Goal: Use online tool/utility: Utilize a website feature to perform a specific function

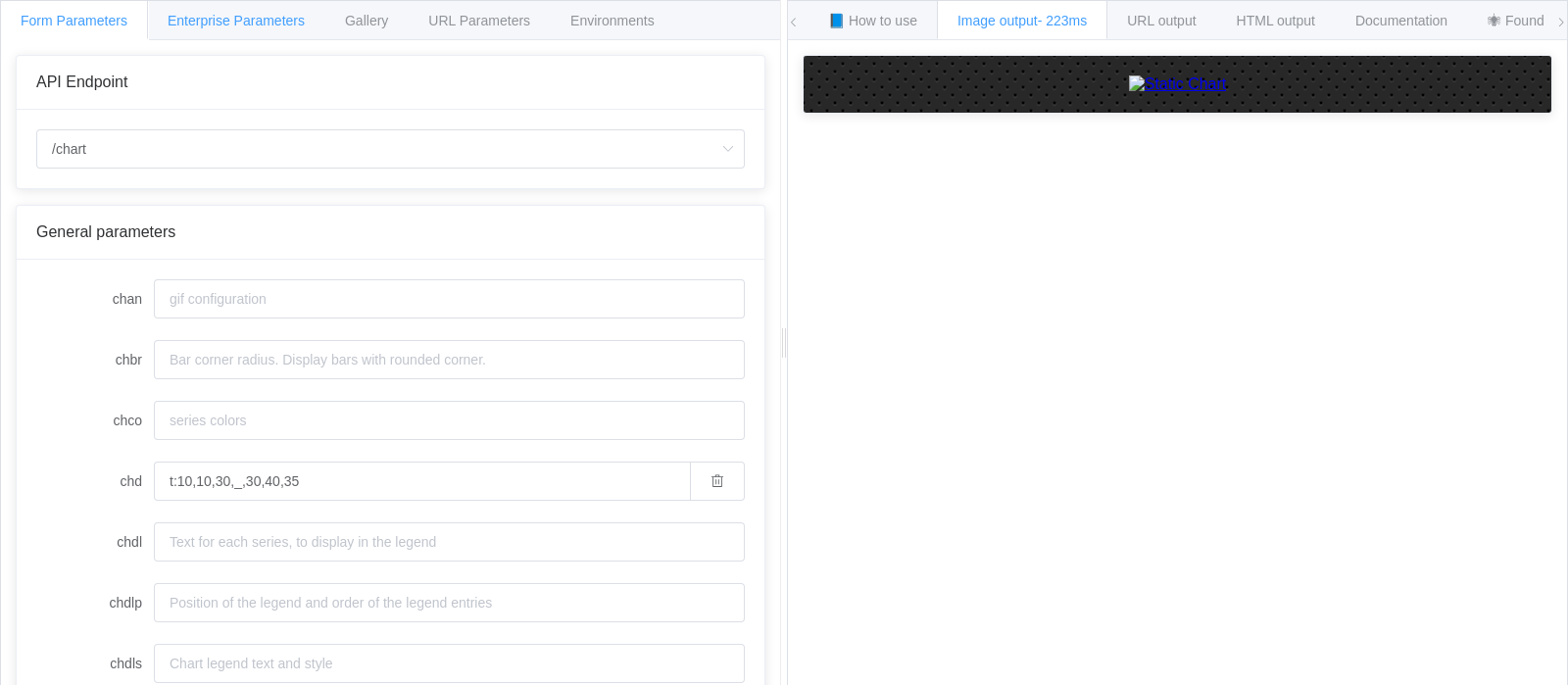
click at [267, 22] on span "Enterprise Parameters" at bounding box center [236, 21] width 137 height 16
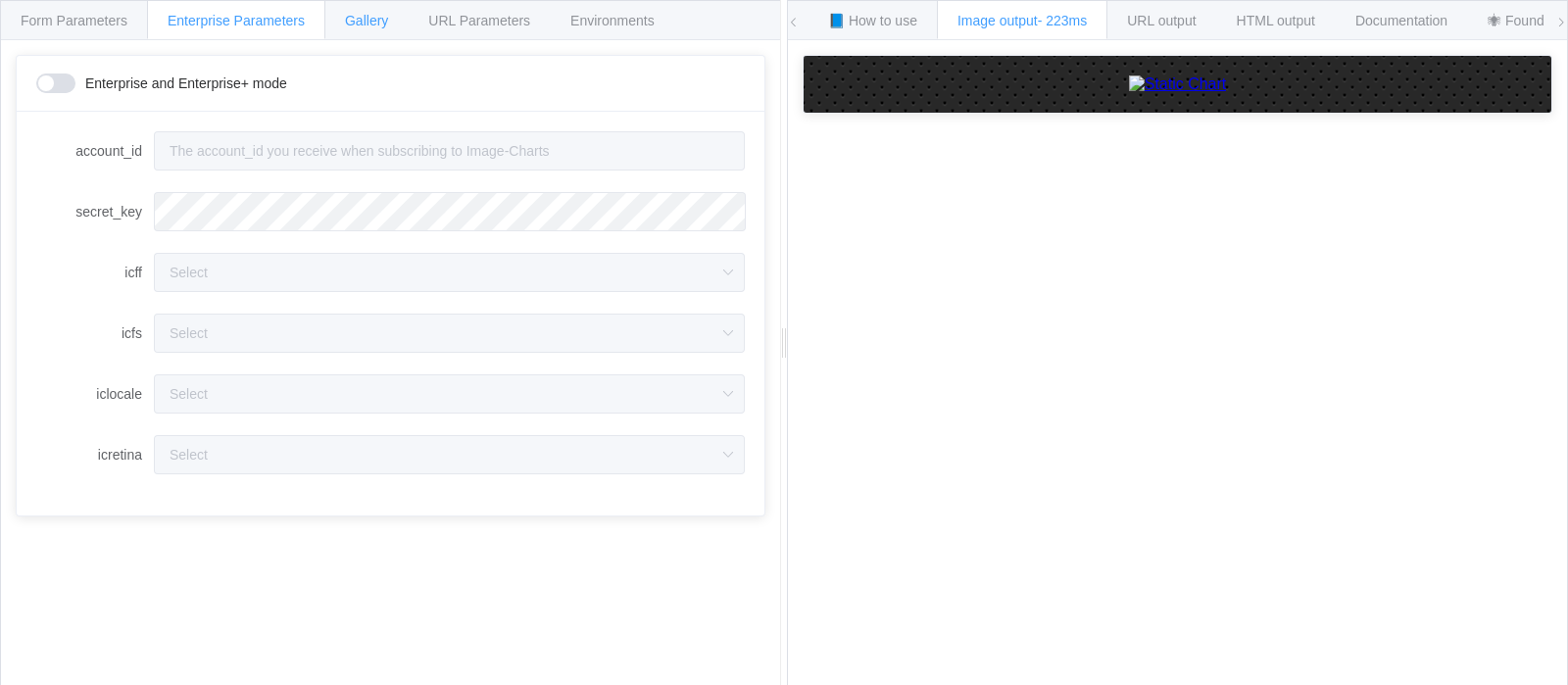
click at [365, 29] on div "Gallery" at bounding box center [366, 19] width 84 height 39
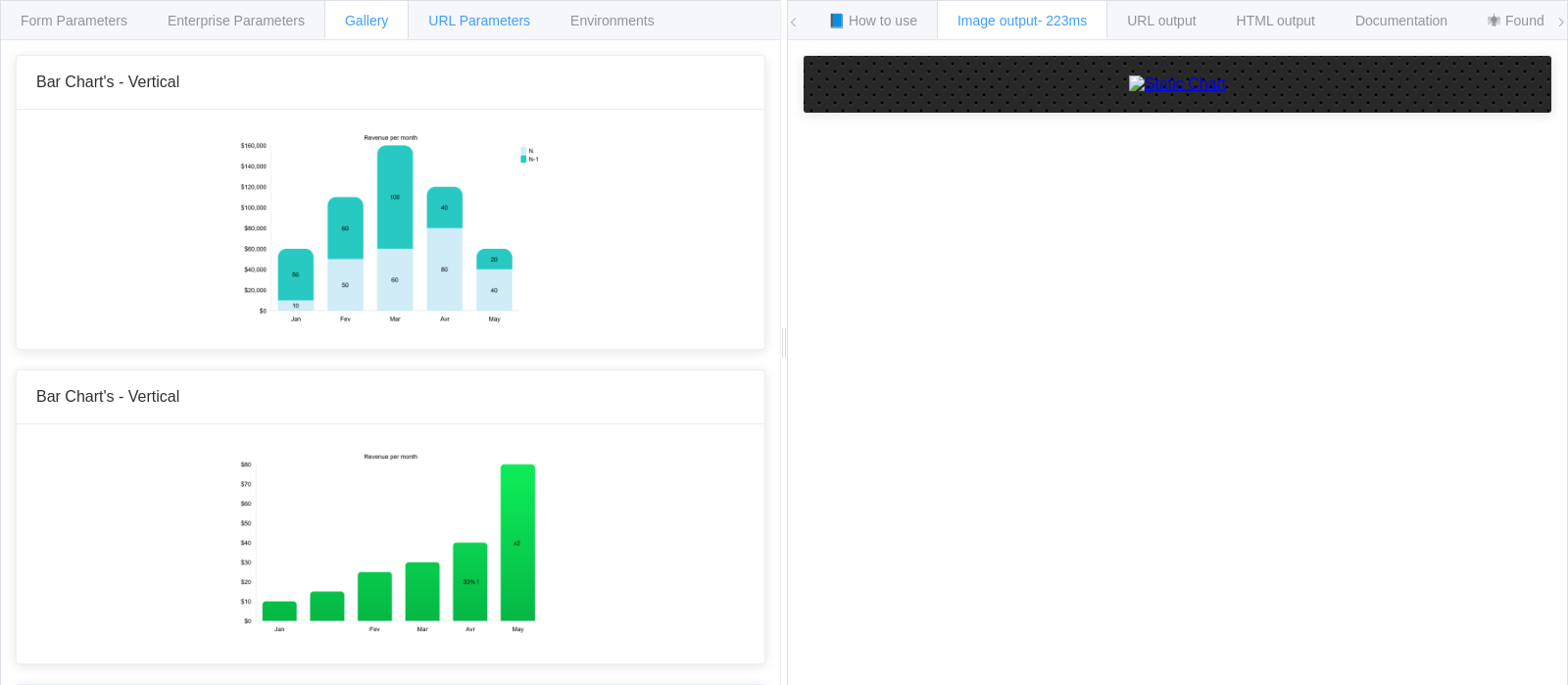
click at [464, 26] on span "URL Parameters" at bounding box center [479, 21] width 102 height 16
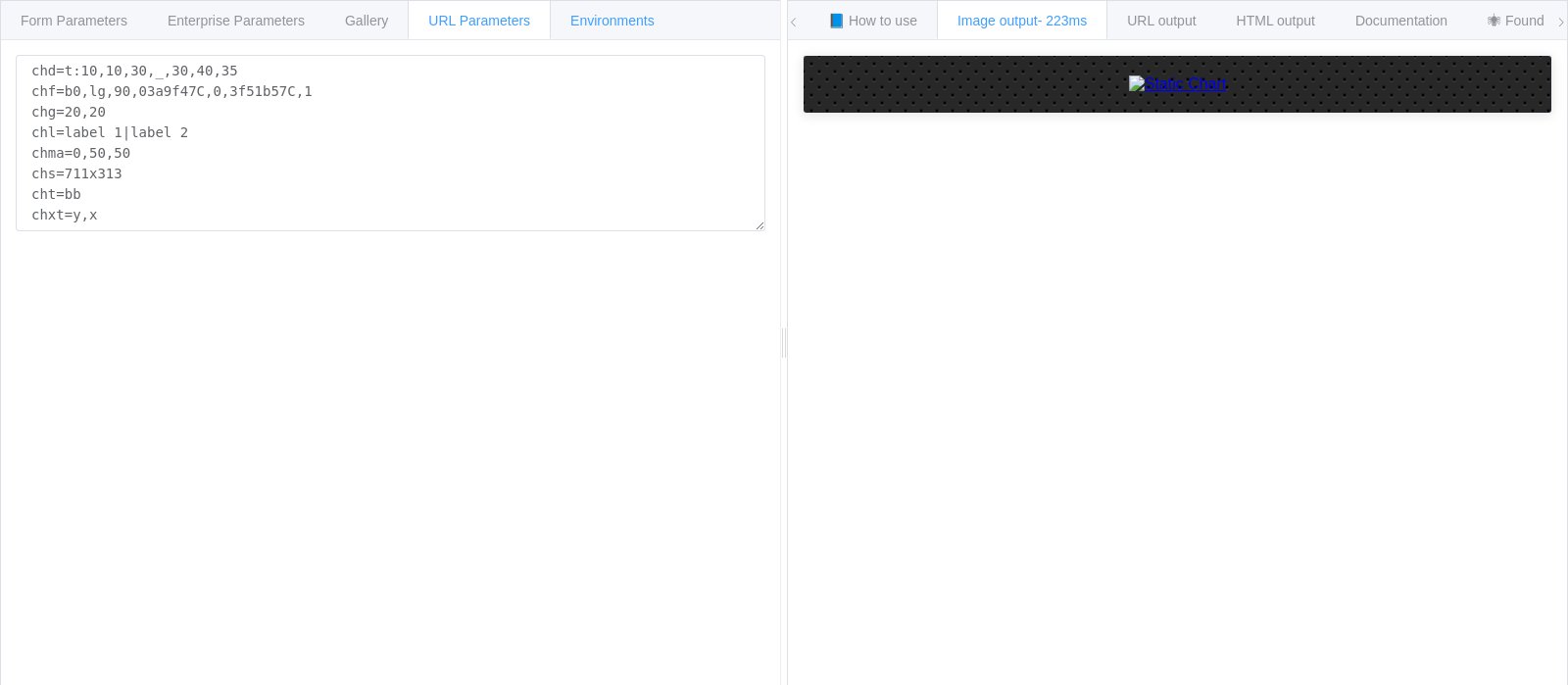
click at [568, 28] on div "Environments" at bounding box center [612, 19] width 125 height 39
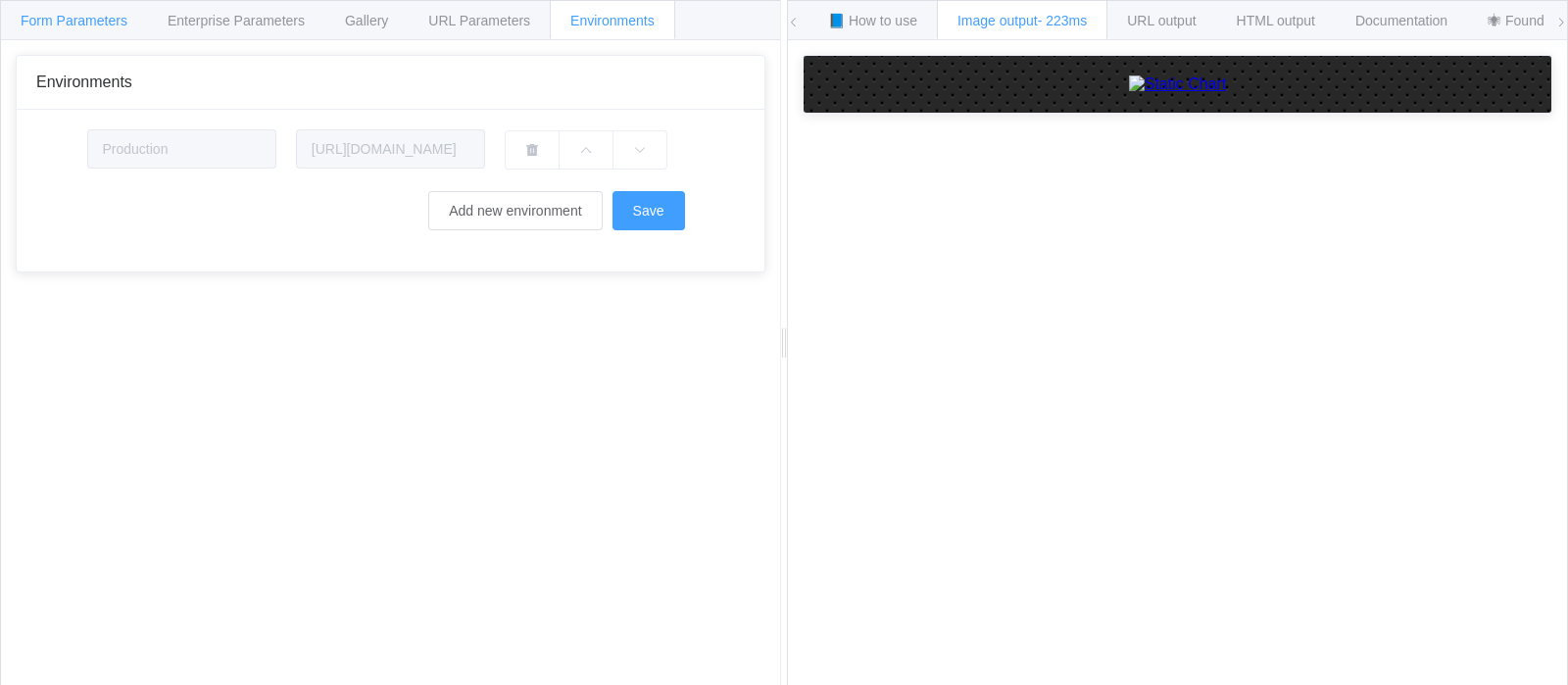
click at [86, 13] on span "Form Parameters" at bounding box center [74, 21] width 107 height 16
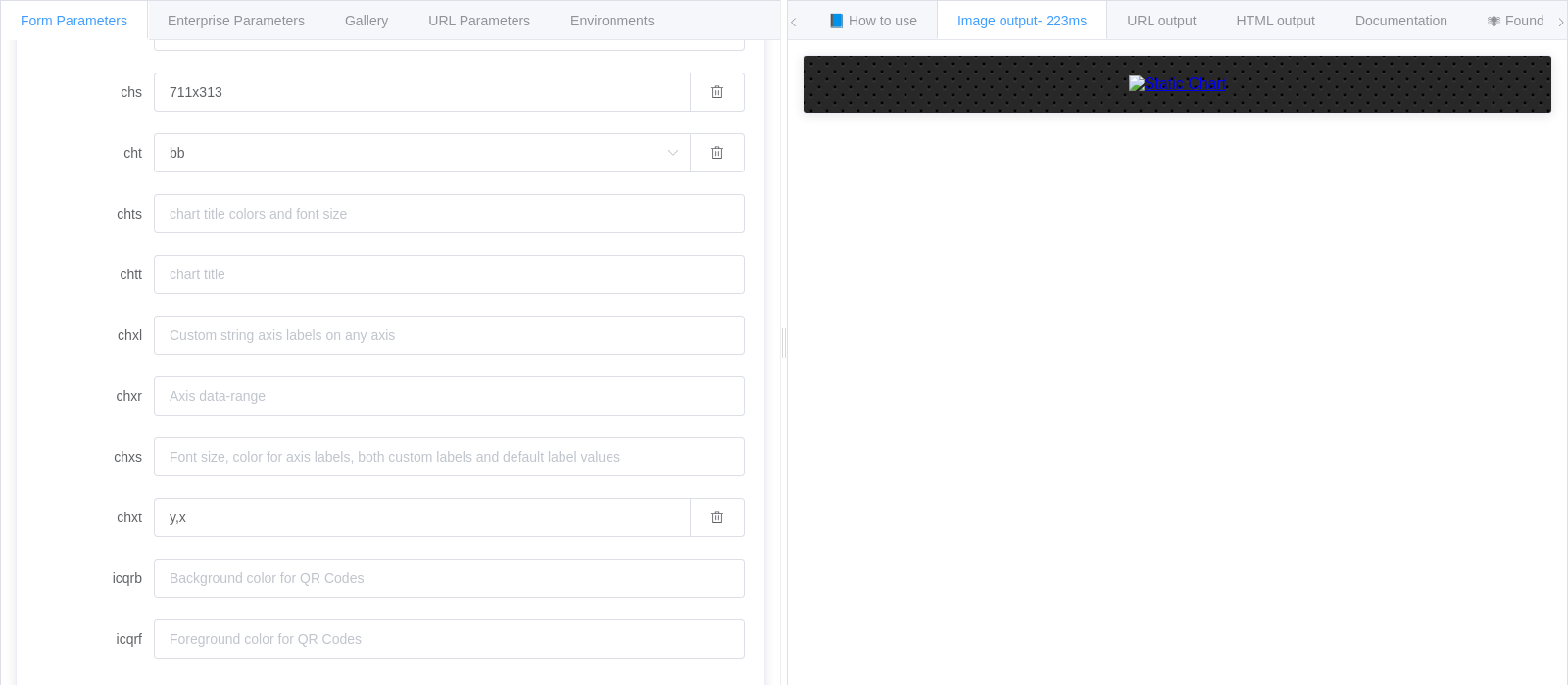
scroll to position [1363, 0]
click at [396, 583] on input "icqrb" at bounding box center [449, 578] width 591 height 39
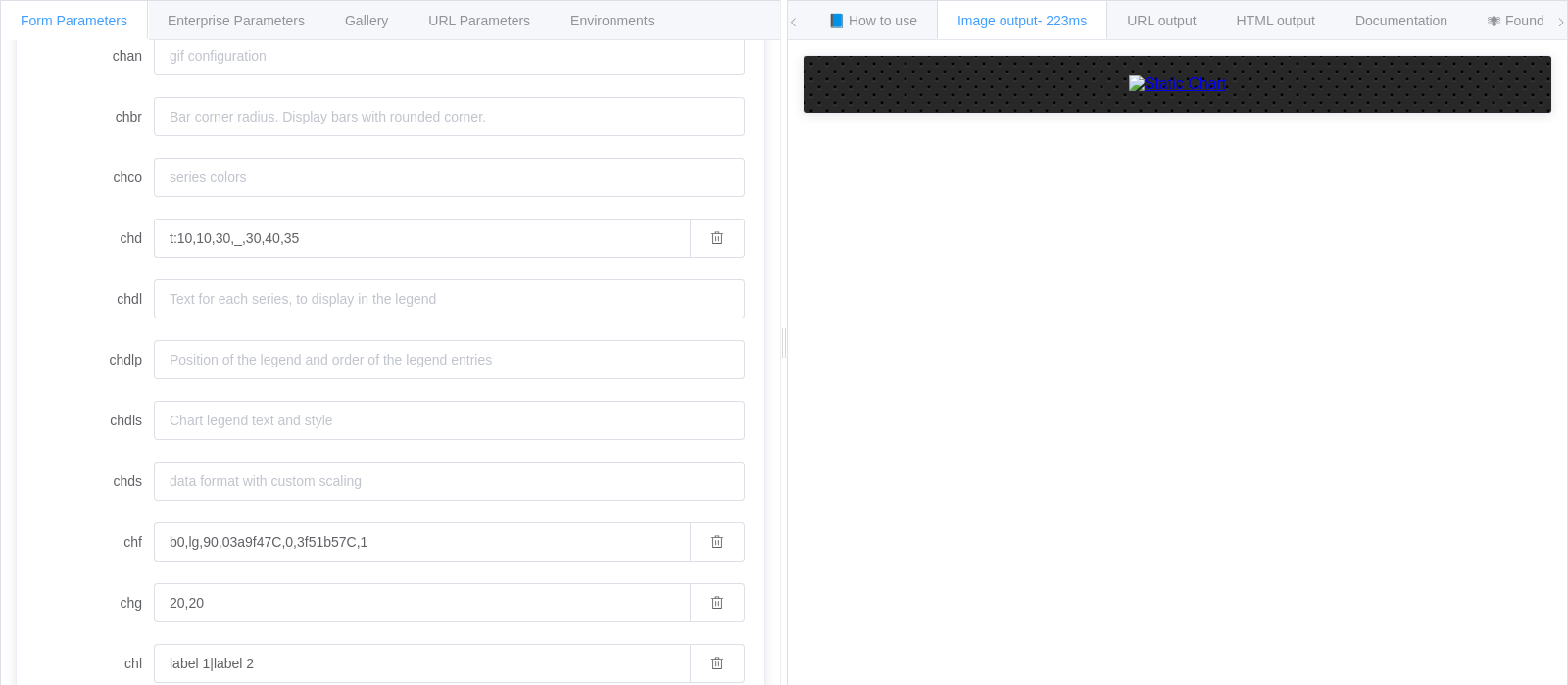
scroll to position [0, 0]
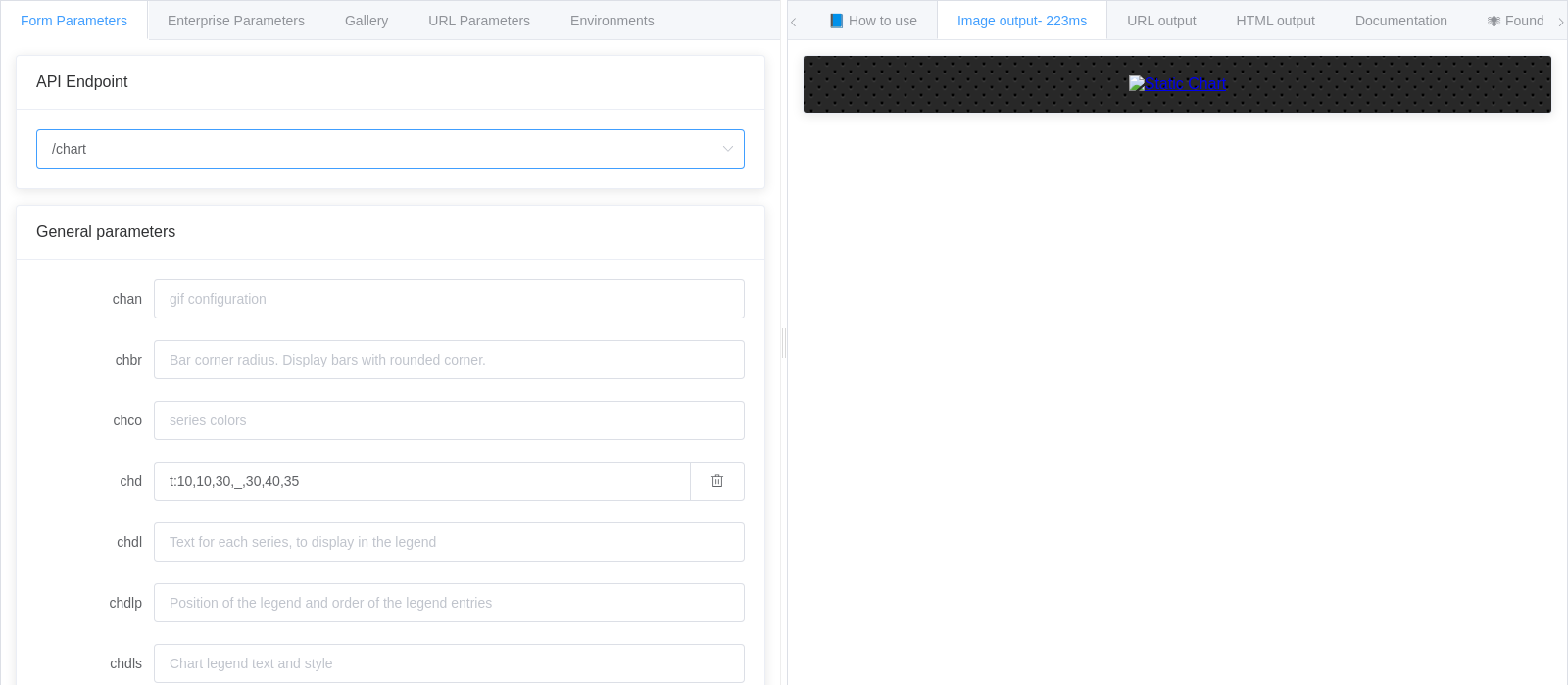
click at [309, 139] on input "/chart" at bounding box center [390, 148] width 709 height 39
click at [443, 75] on div "API Endpoint" at bounding box center [390, 83] width 709 height 18
click at [558, 481] on input "t:10,10,30,_,30,40,35" at bounding box center [422, 481] width 536 height 39
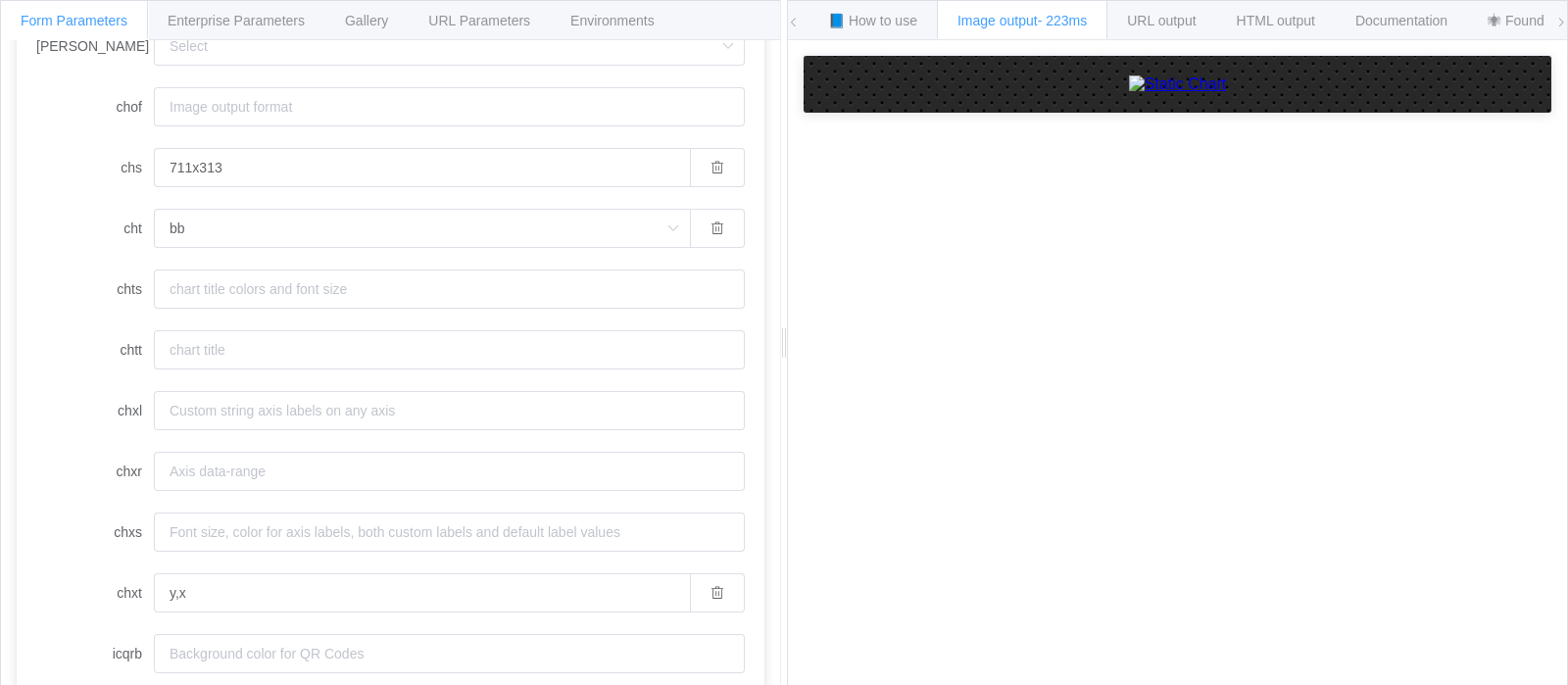
scroll to position [1363, 0]
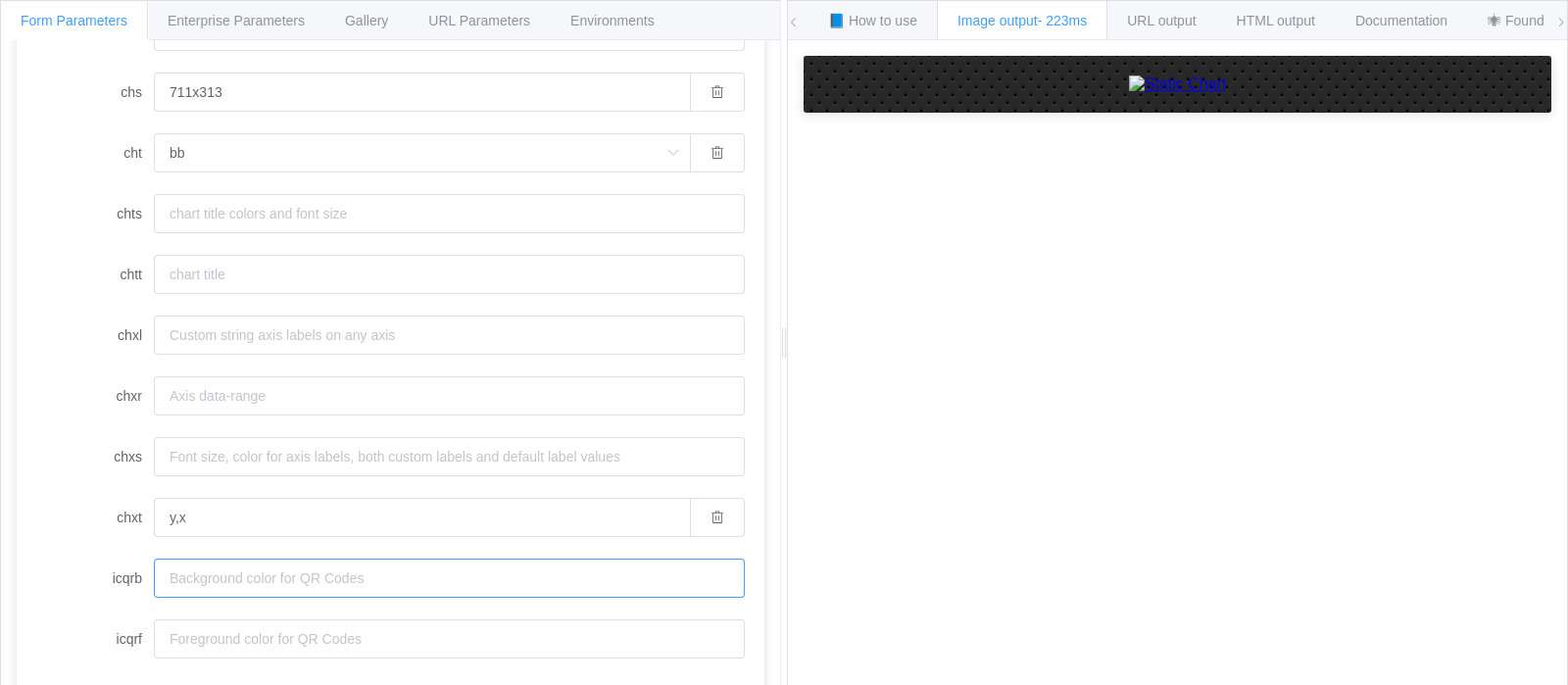
click at [277, 590] on input "icqrb" at bounding box center [449, 578] width 591 height 39
click at [269, 645] on input "icqrf" at bounding box center [449, 638] width 591 height 39
click at [300, 581] on input "icqrb" at bounding box center [449, 578] width 591 height 39
paste input "SJ/LMP/17/8/2025/65462/1"
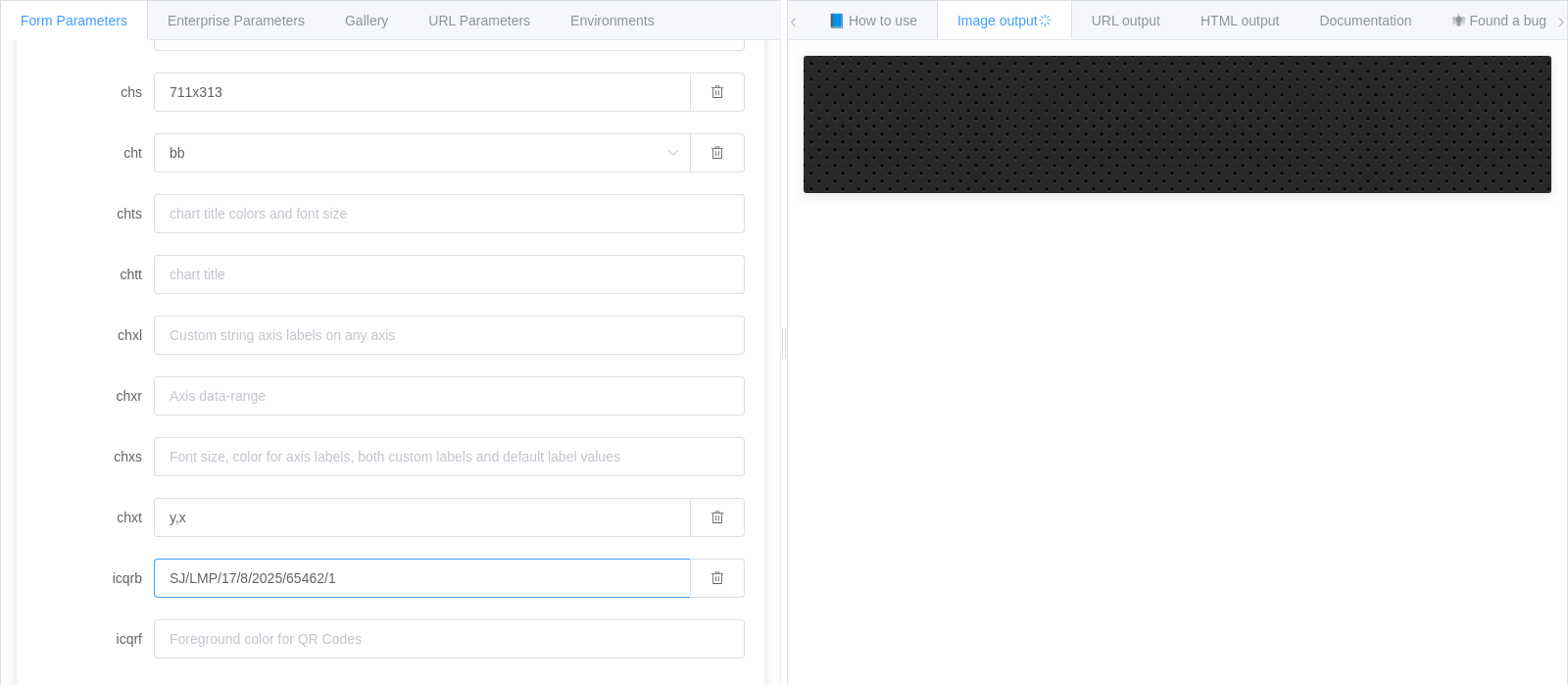
type input "SJ/LMP/17/8/2025/65462/1"
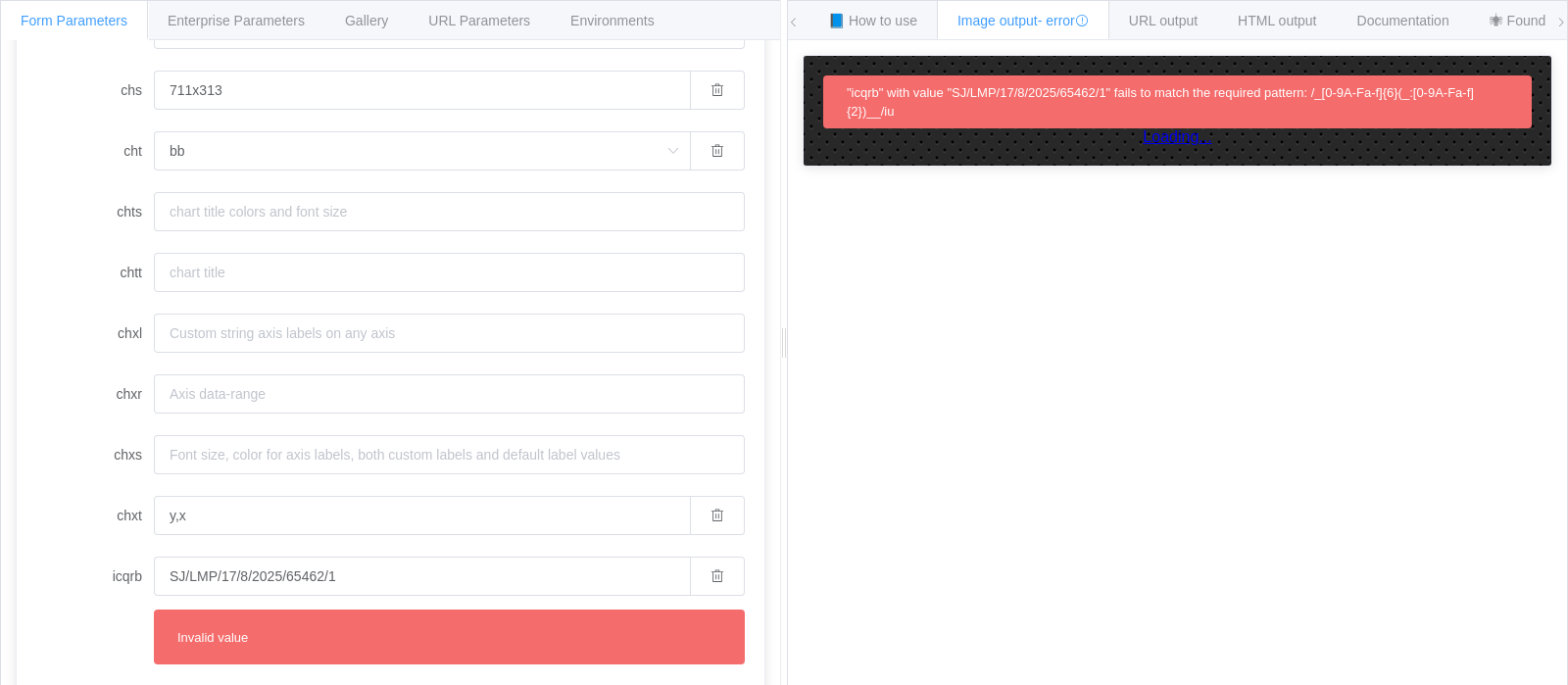
click at [941, 573] on div "How to maximize Image Charts in 3 steps Read the step-by-[PERSON_NAME] to the I…" at bounding box center [1177, 377] width 779 height 675
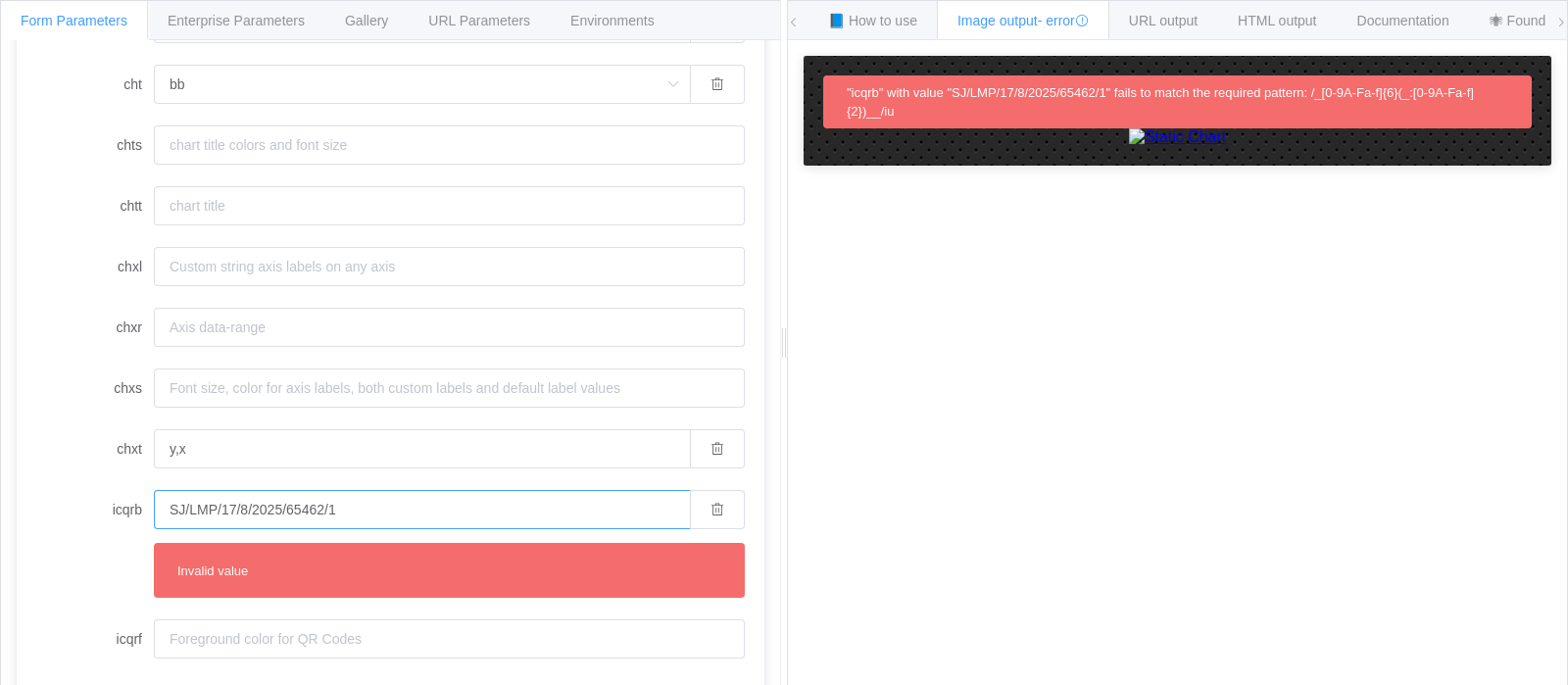
drag, startPoint x: 375, startPoint y: 508, endPoint x: 96, endPoint y: 498, distance: 279.5
click at [96, 498] on div "icqrb SJ/LMP/17/8/2025/65462/1 Invalid value" at bounding box center [390, 544] width 709 height 108
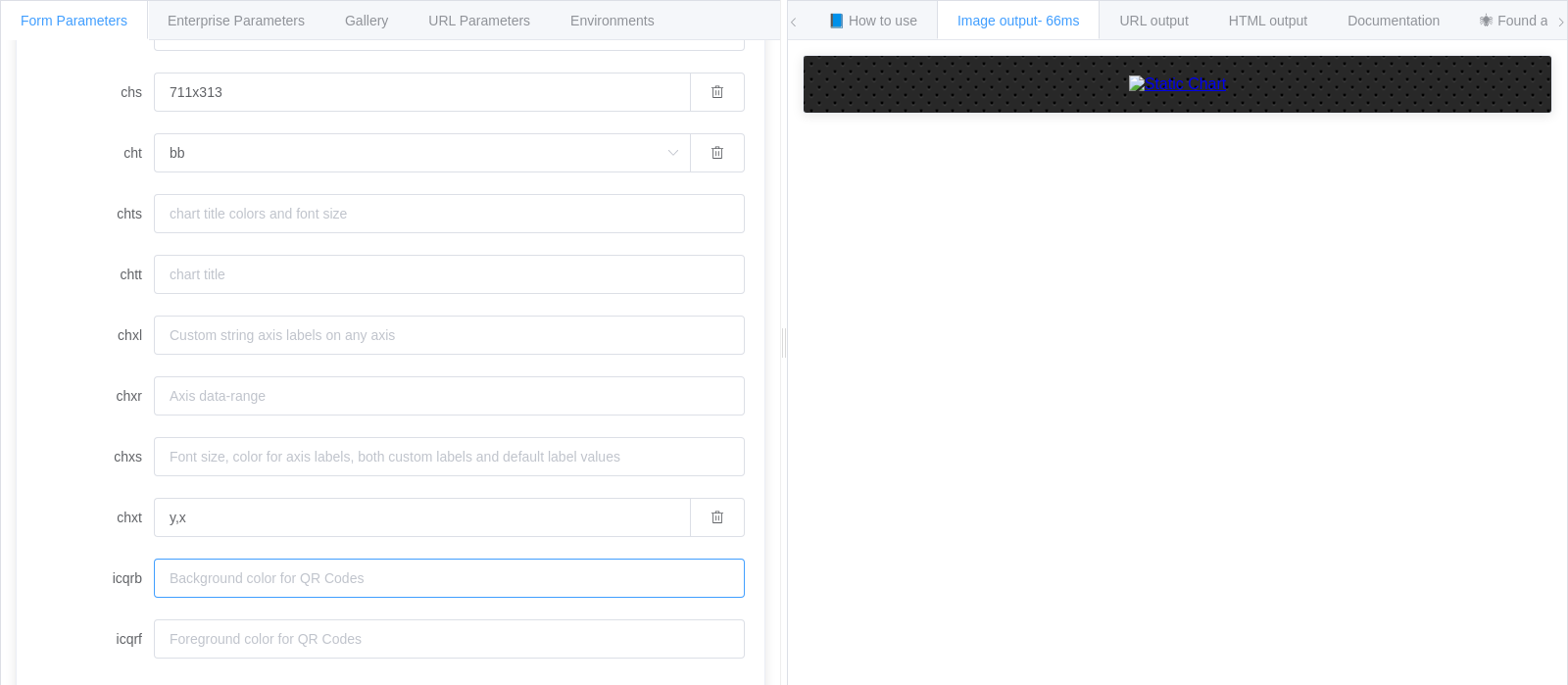
scroll to position [1363, 0]
click at [196, 649] on input "icqrf" at bounding box center [449, 638] width 591 height 39
paste input "SJ/LMP/17/8/2025/65462/1"
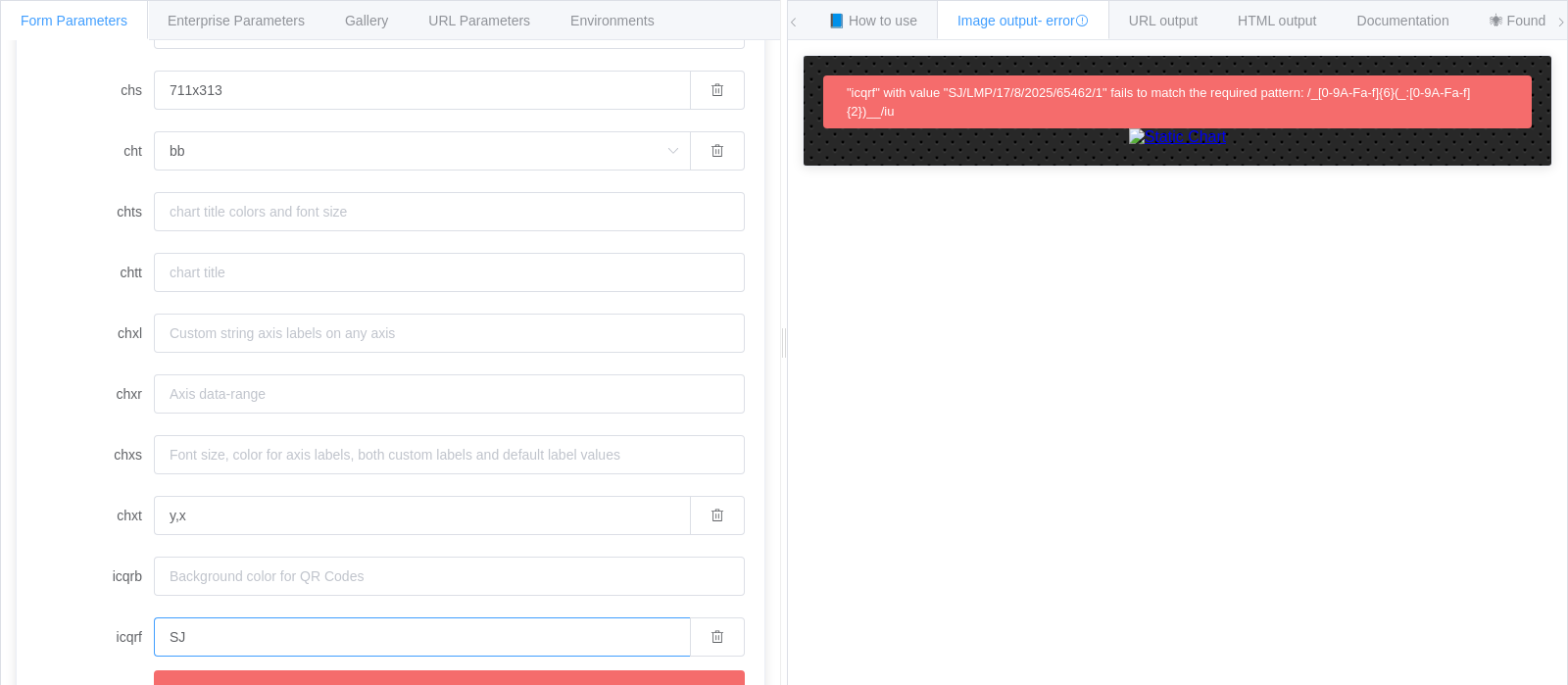
type input "S"
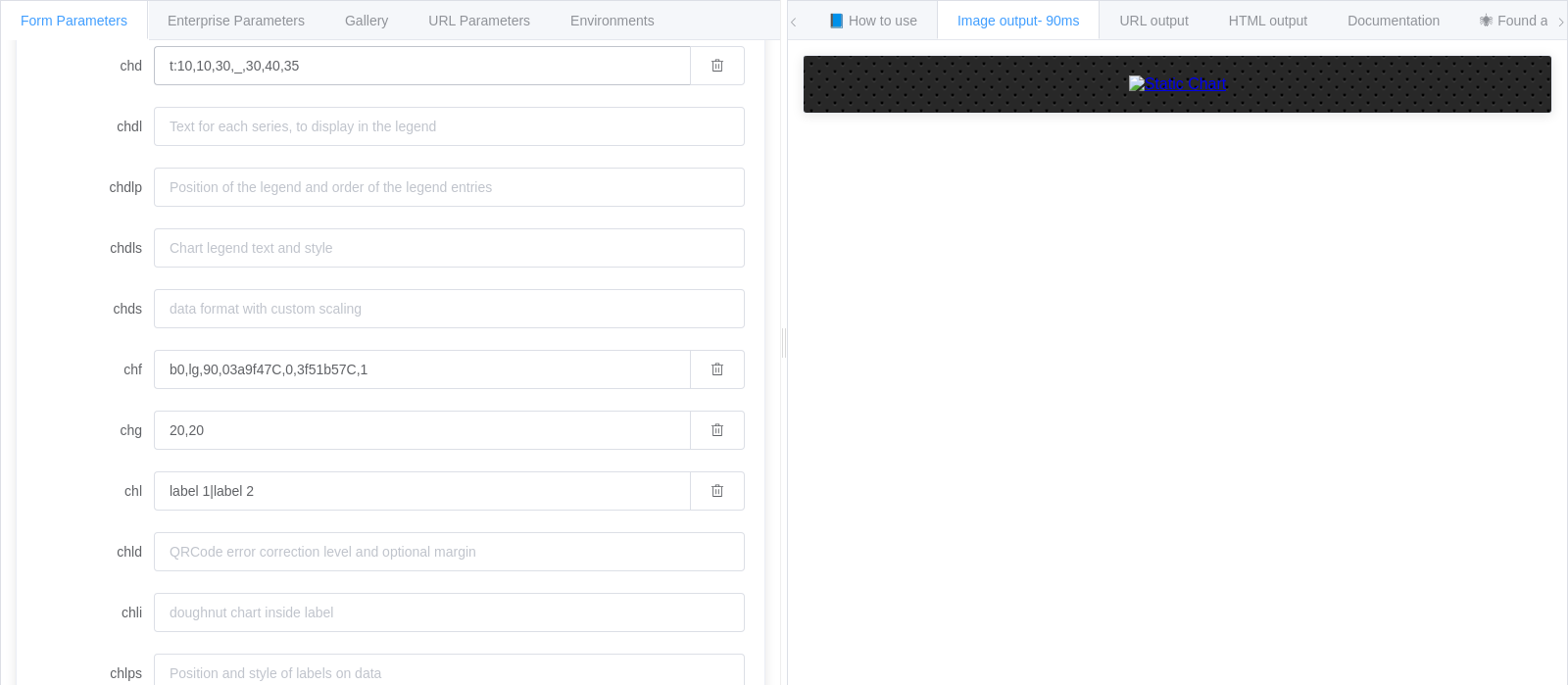
scroll to position [417, 0]
click at [314, 120] on input "chdl" at bounding box center [449, 124] width 591 height 39
paste input "SJ/LMP/17/8/2025/65462/1"
type input "SJ/LMP/17/8/2025/65462/1"
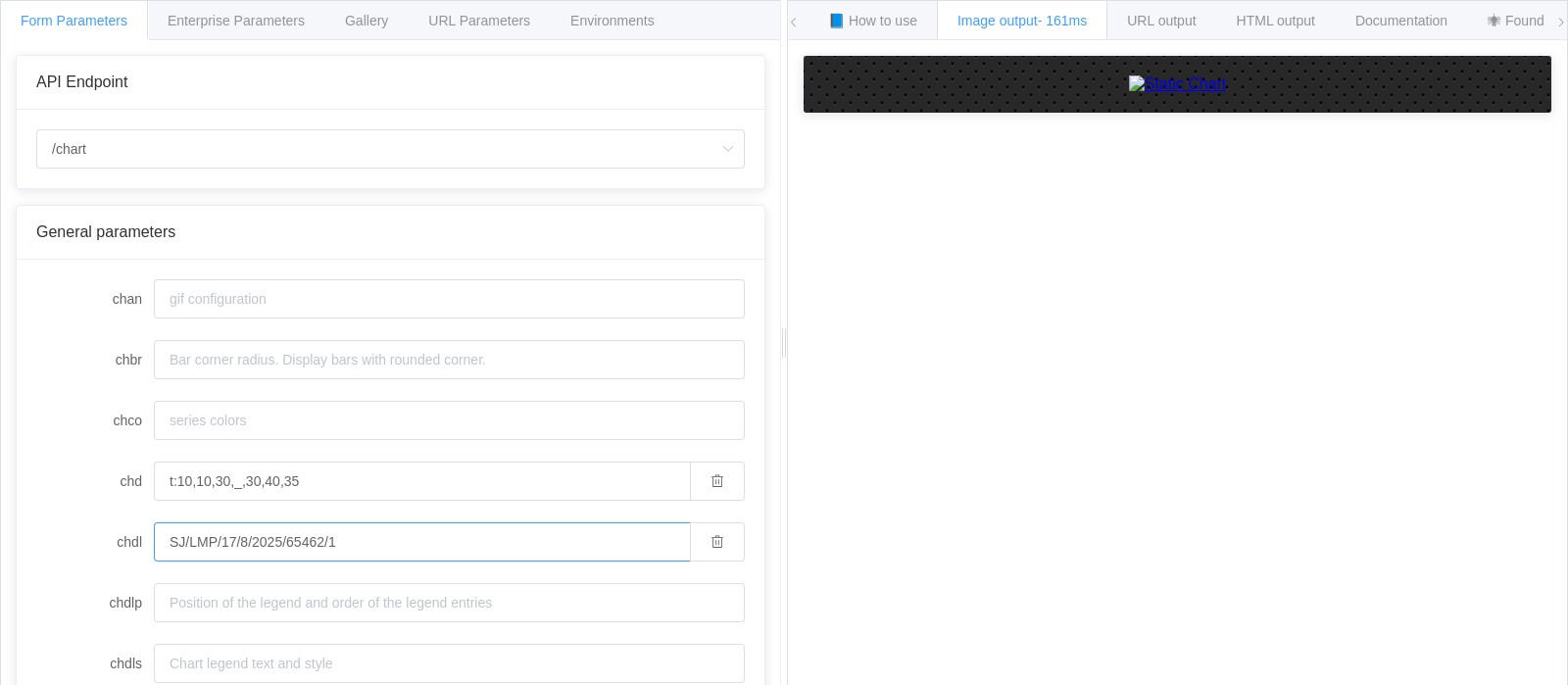
drag, startPoint x: 350, startPoint y: 551, endPoint x: 121, endPoint y: 539, distance: 229.6
click at [121, 539] on div "chdl SJ/LMP/17/8/2025/65462/1" at bounding box center [390, 541] width 709 height 39
